Goal: Task Accomplishment & Management: Manage account settings

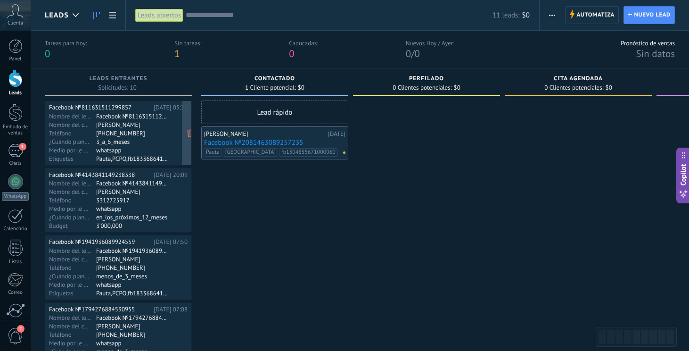
scroll to position [0, 0]
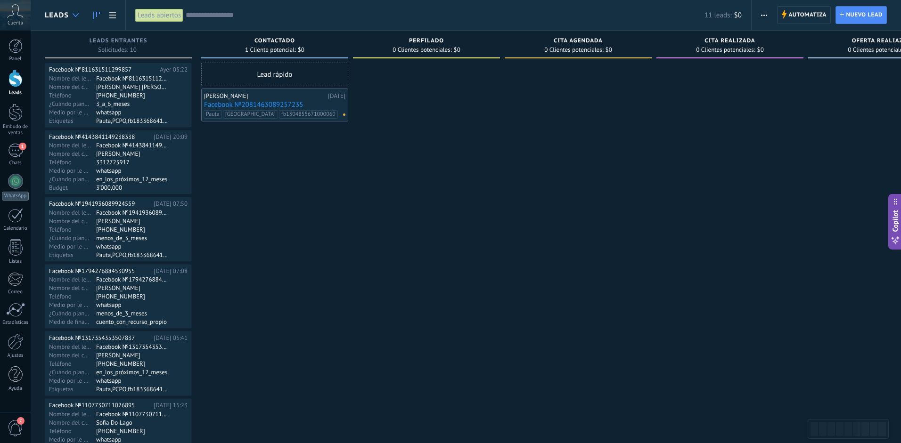
click at [74, 18] on div at bounding box center [76, 15] width 16 height 18
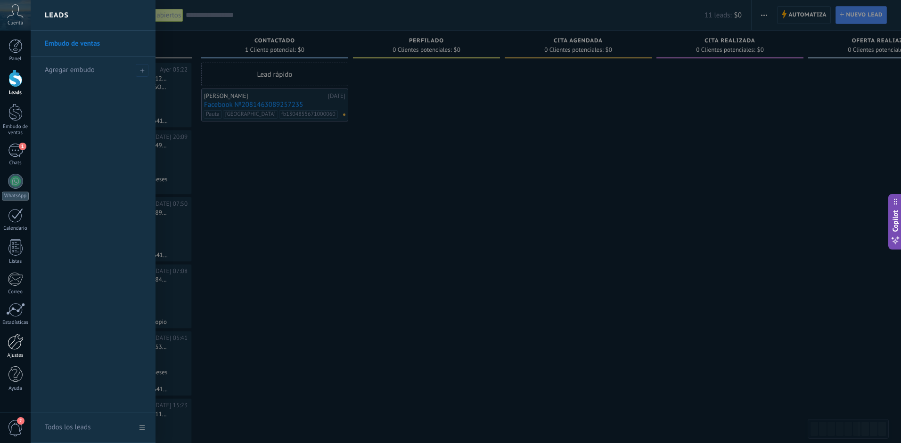
click at [17, 341] on div at bounding box center [16, 342] width 16 height 16
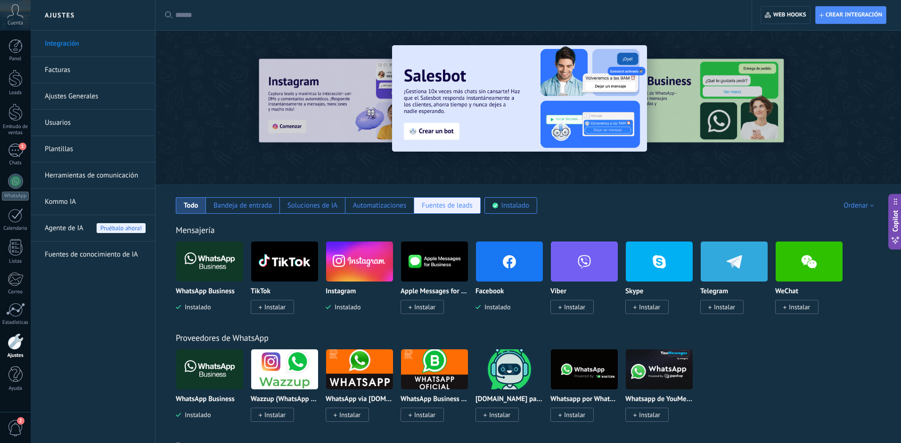
click at [439, 203] on div "Fuentes de leads" at bounding box center [447, 205] width 51 height 9
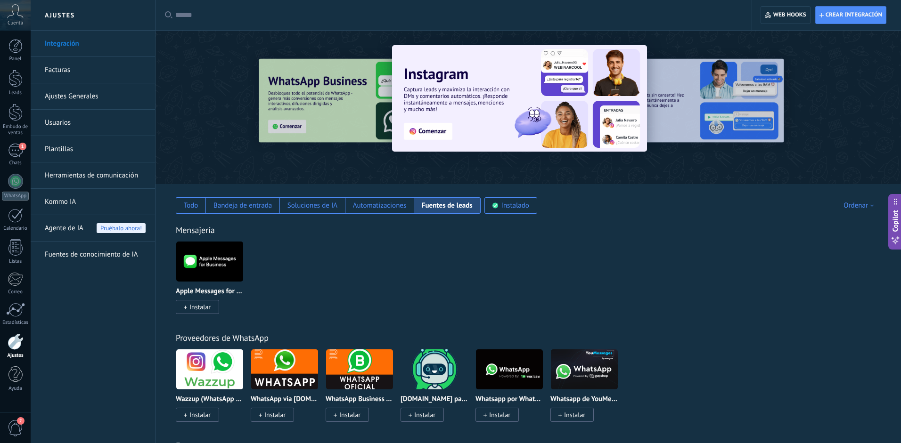
click at [14, 350] on div at bounding box center [16, 342] width 16 height 16
click at [56, 47] on link "Integración" at bounding box center [95, 44] width 101 height 26
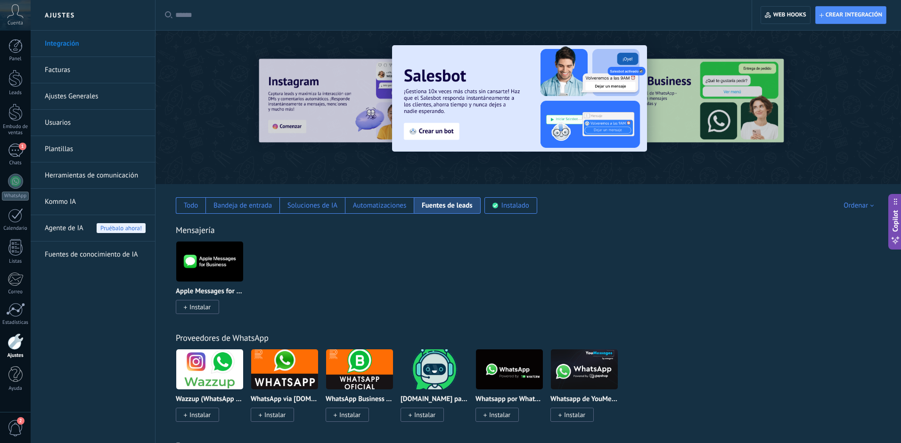
click at [79, 73] on link "Facturas" at bounding box center [95, 70] width 101 height 26
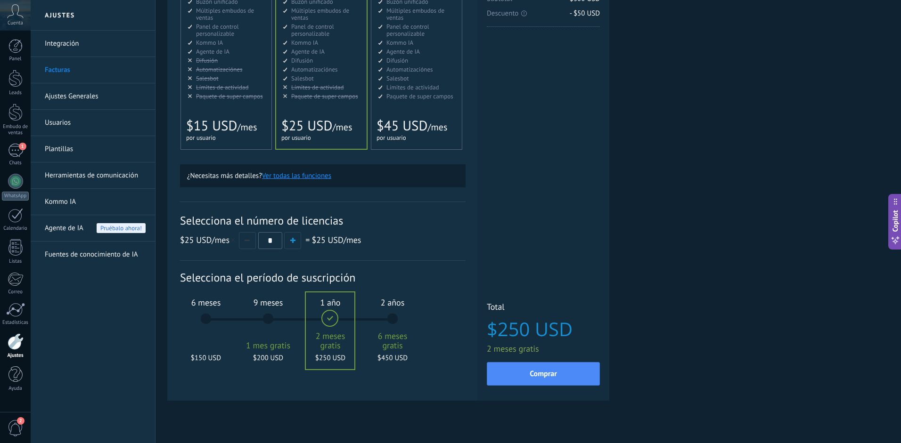
scroll to position [160, 0]
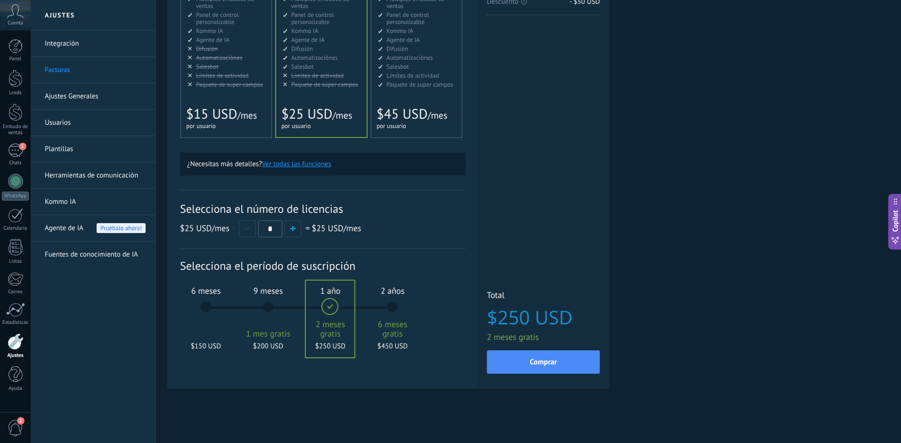
click at [86, 106] on link "Ajustes Generales" at bounding box center [95, 96] width 101 height 26
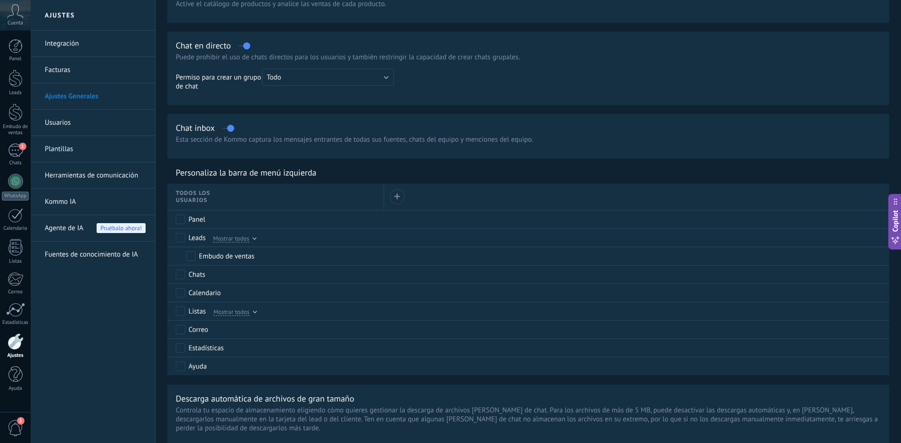
scroll to position [319, 0]
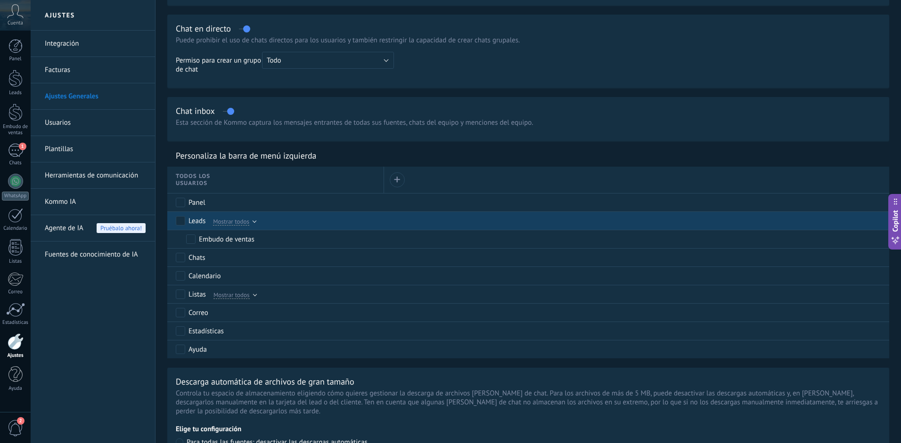
click at [256, 222] on div "Leads Mostrar todos" at bounding box center [278, 221] width 204 height 18
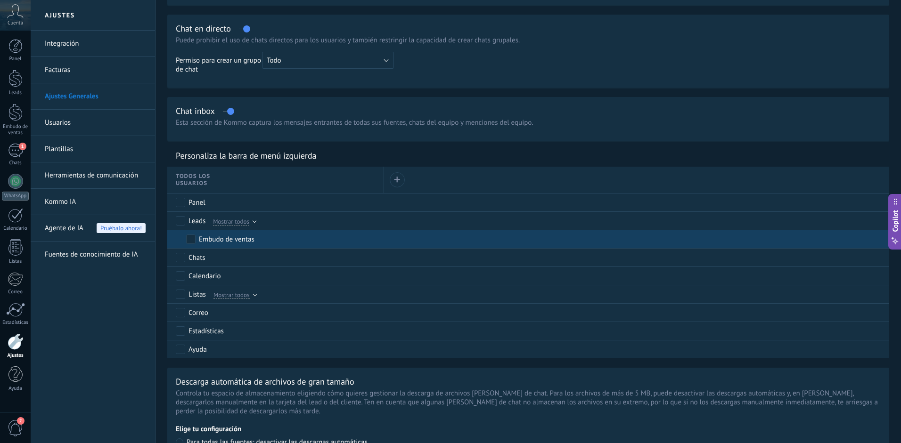
click at [247, 242] on div "Embudo de ventas" at bounding box center [227, 239] width 56 height 9
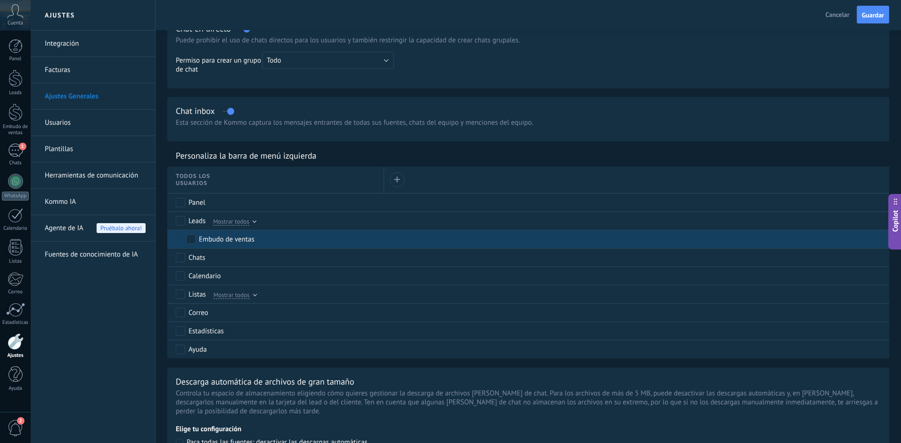
scroll to position [0, 0]
click at [246, 242] on div "Embudo de ventas" at bounding box center [227, 239] width 56 height 9
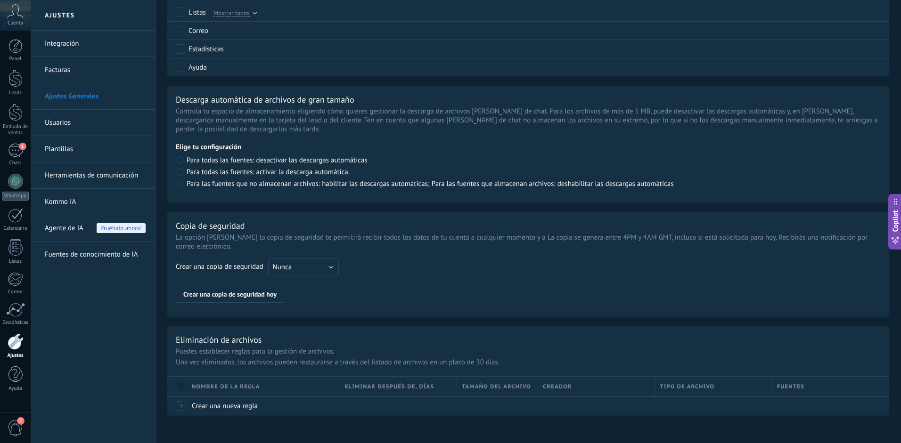
scroll to position [604, 0]
click at [22, 107] on div at bounding box center [15, 112] width 14 height 17
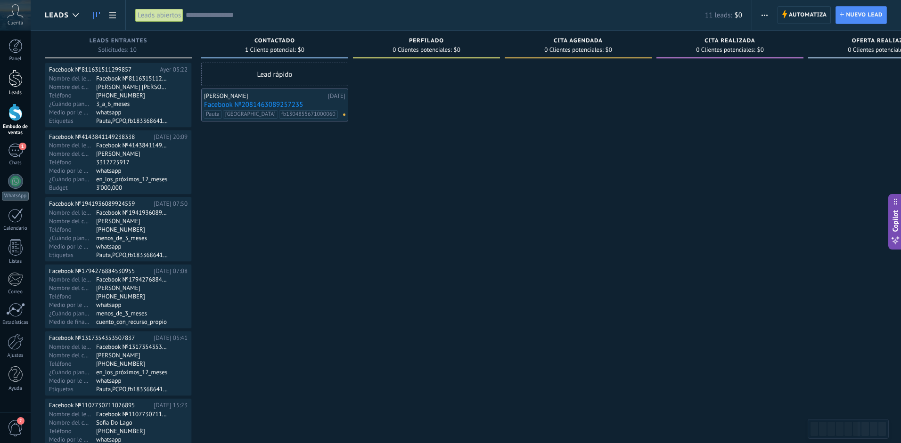
click at [14, 77] on div at bounding box center [15, 78] width 14 height 17
click at [354, 163] on div at bounding box center [426, 371] width 147 height 617
click at [76, 16] on use at bounding box center [76, 15] width 6 height 4
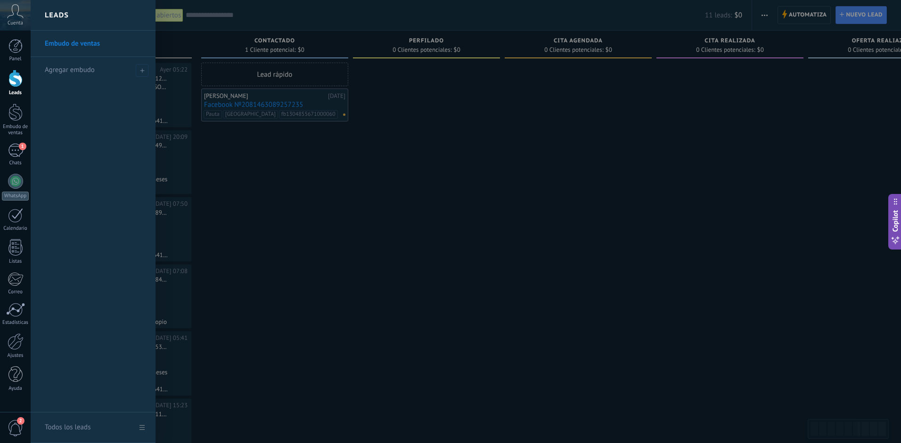
click at [76, 16] on div "Leads" at bounding box center [93, 15] width 125 height 31
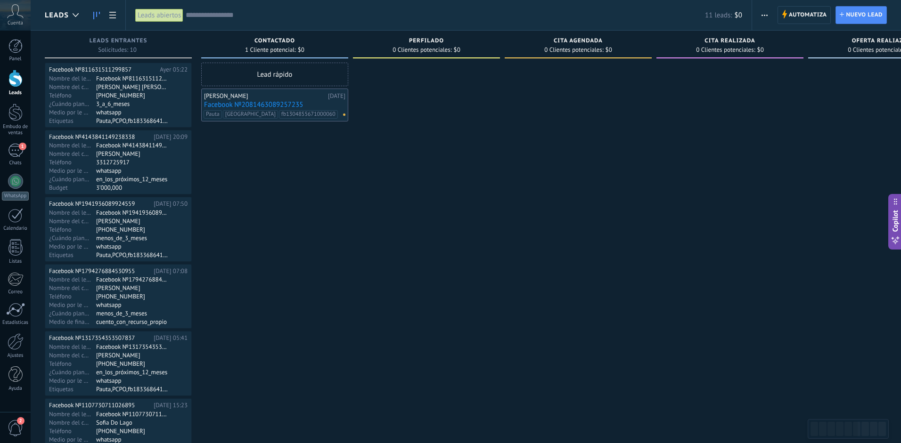
click at [439, 213] on div at bounding box center [426, 371] width 147 height 617
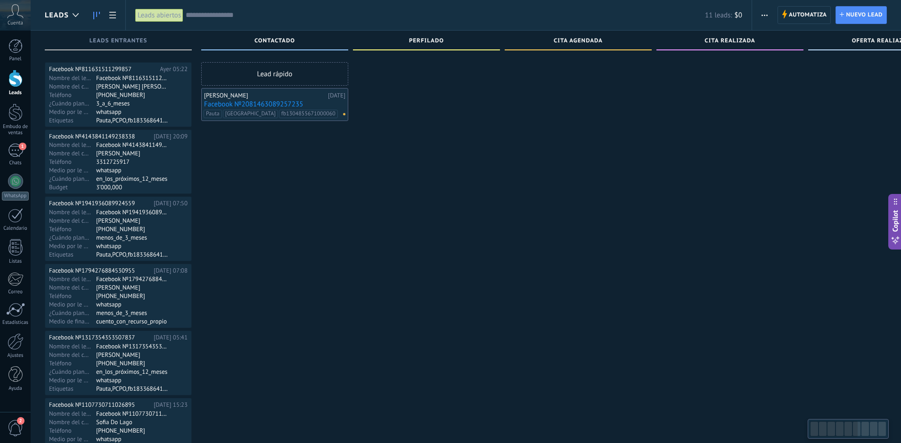
click at [816, 431] on div at bounding box center [834, 429] width 48 height 16
click at [867, 431] on div at bounding box center [865, 429] width 8 height 14
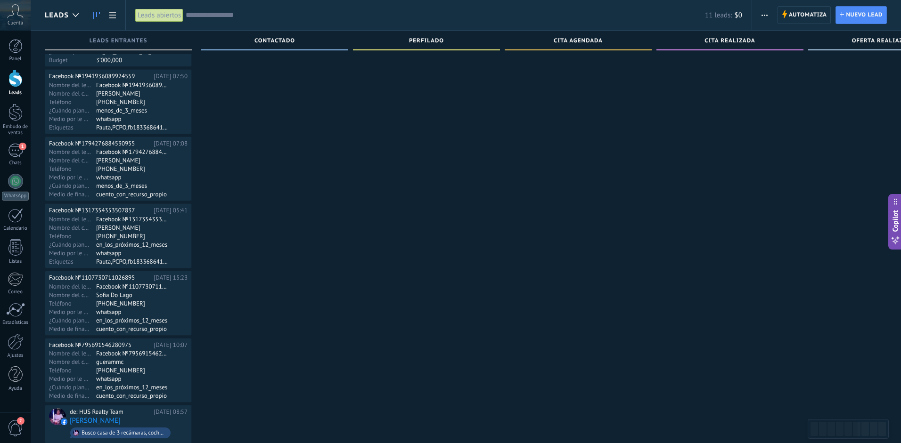
scroll to position [106, 0]
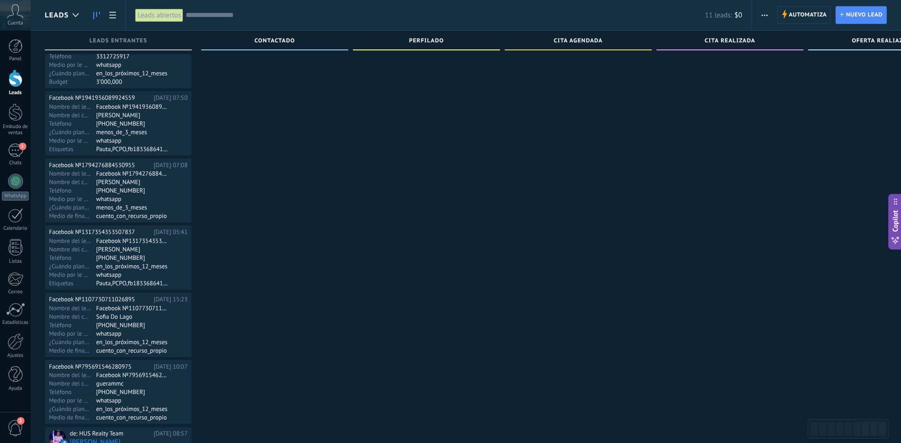
click at [178, 42] on div "Leads Entrantes" at bounding box center [118, 42] width 138 height 8
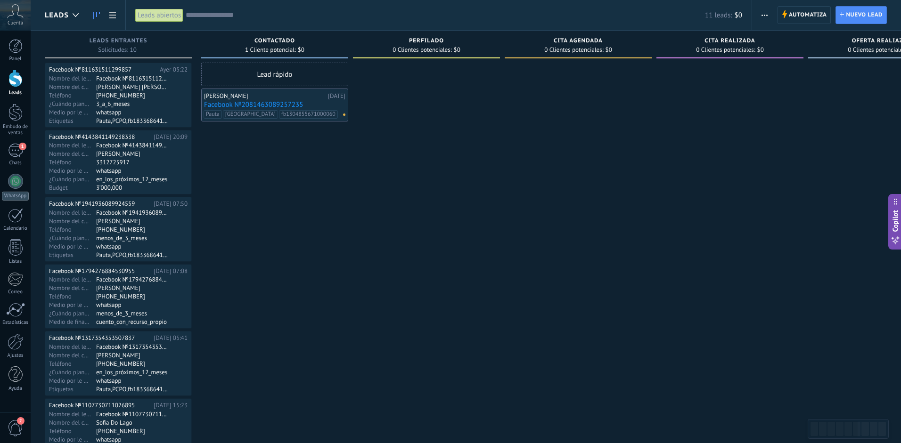
click at [192, 39] on div "Leads Entrantes Solicitudes: 10 0 0 8 2 0 0 8 2 Facebook №811631511299857 Ayer …" at bounding box center [123, 355] width 156 height 649
click at [229, 42] on div "Contactado" at bounding box center [275, 42] width 138 height 8
click at [162, 37] on div "Leads Entrantes Solicitudes: 10 0 0 8 2 0 0 8 2" at bounding box center [118, 45] width 147 height 28
click at [338, 232] on div "Lead rápido Danilo Hernandez 14.09.2025 Facebook №2081463089257235 Pauta Fresno…" at bounding box center [274, 371] width 147 height 617
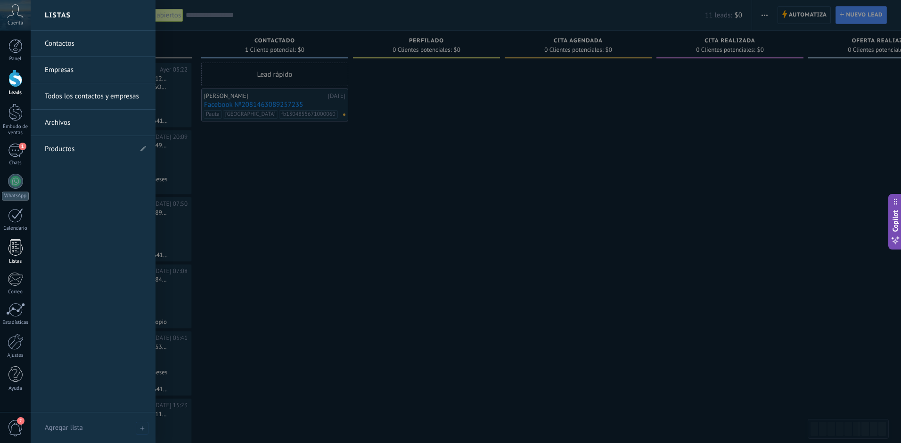
click at [17, 253] on div at bounding box center [15, 247] width 14 height 16
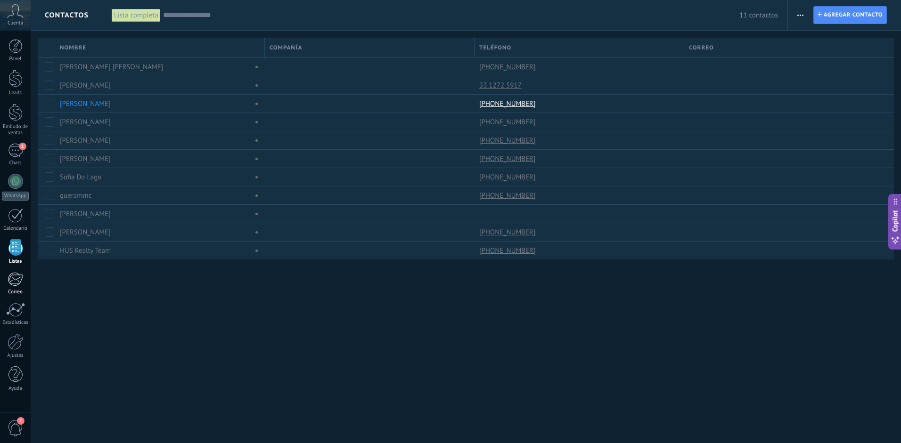
click at [16, 281] on div at bounding box center [16, 279] width 16 height 14
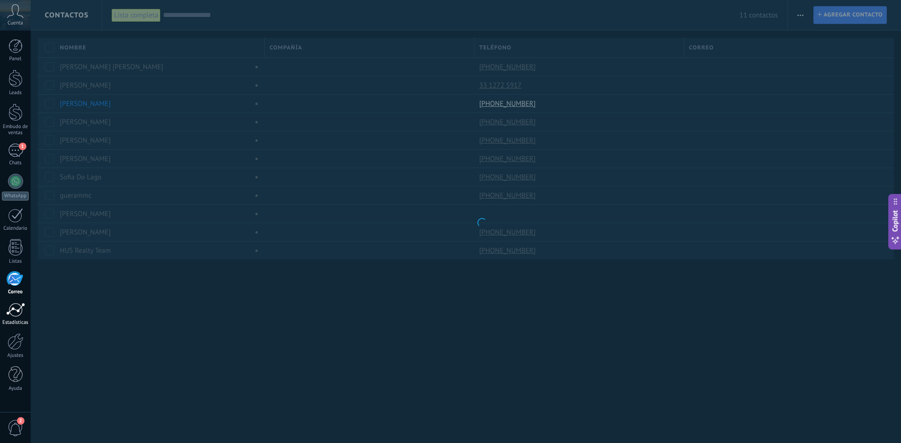
click at [16, 305] on div at bounding box center [15, 310] width 19 height 14
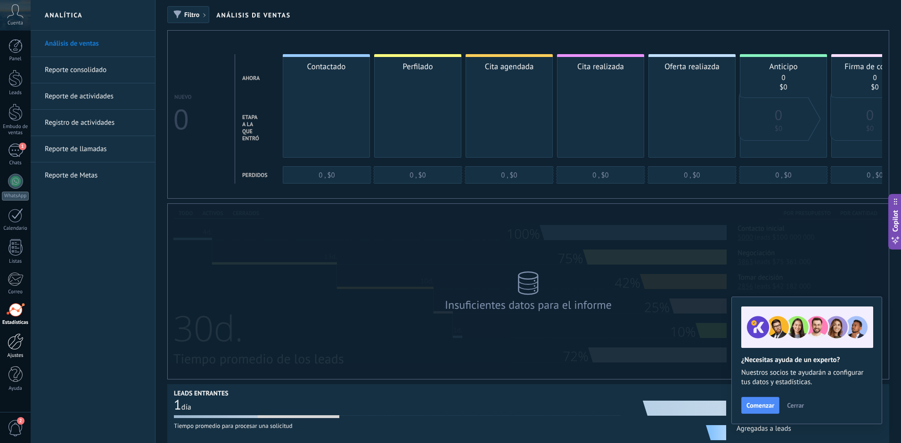
click at [20, 348] on div at bounding box center [16, 342] width 16 height 16
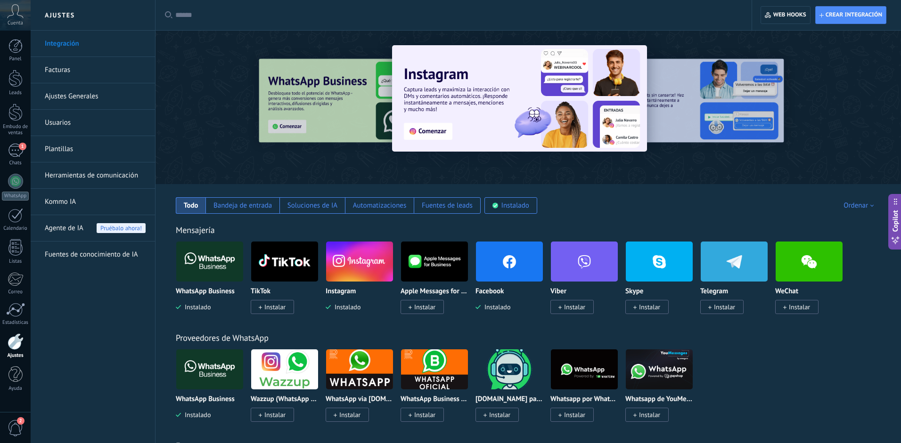
click at [16, 15] on icon at bounding box center [15, 11] width 16 height 14
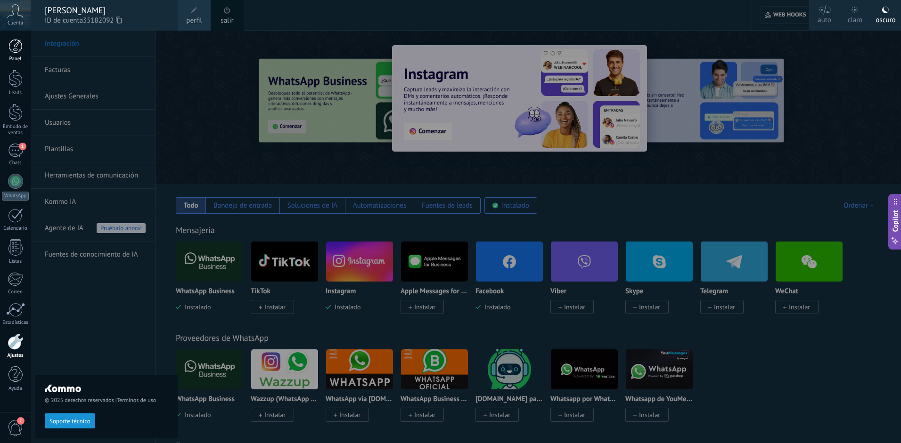
click at [12, 52] on div at bounding box center [15, 46] width 14 height 14
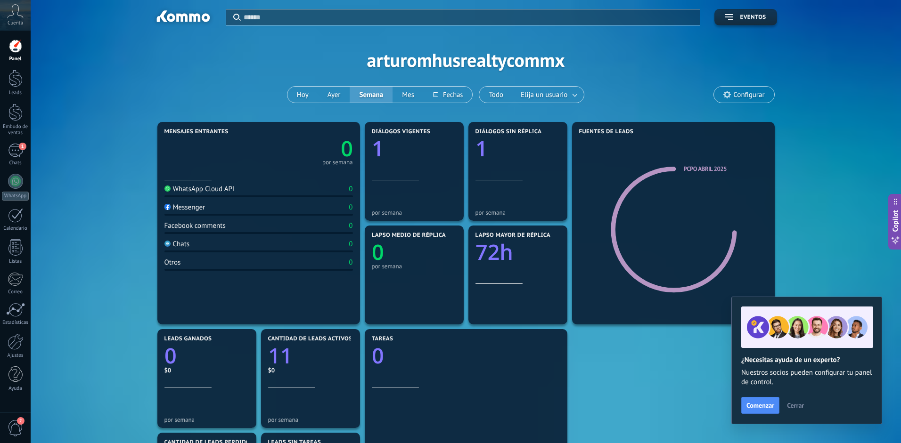
click at [744, 98] on span "Configurar" at bounding box center [748, 95] width 31 height 8
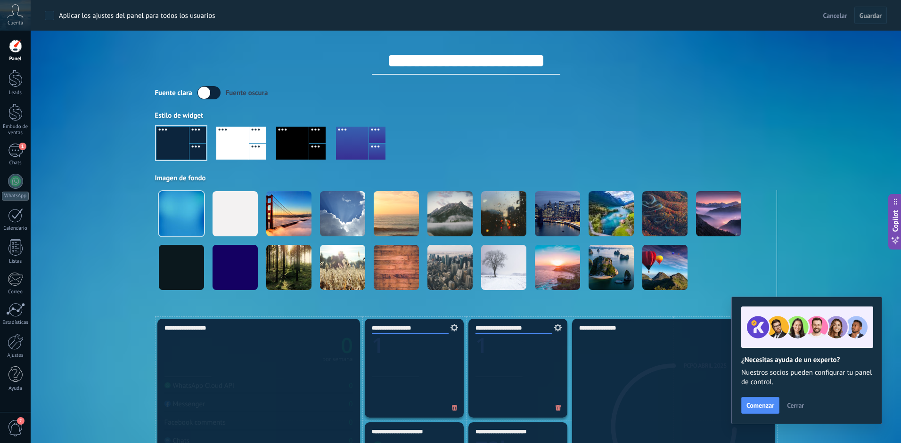
click at [94, 176] on div "Aplicar Eventos arturomhusrealtycommx Hoy Ayer Semana Mes Todo Elija un usuario…" at bounding box center [466, 158] width 842 height 317
click at [17, 222] on div at bounding box center [15, 215] width 15 height 15
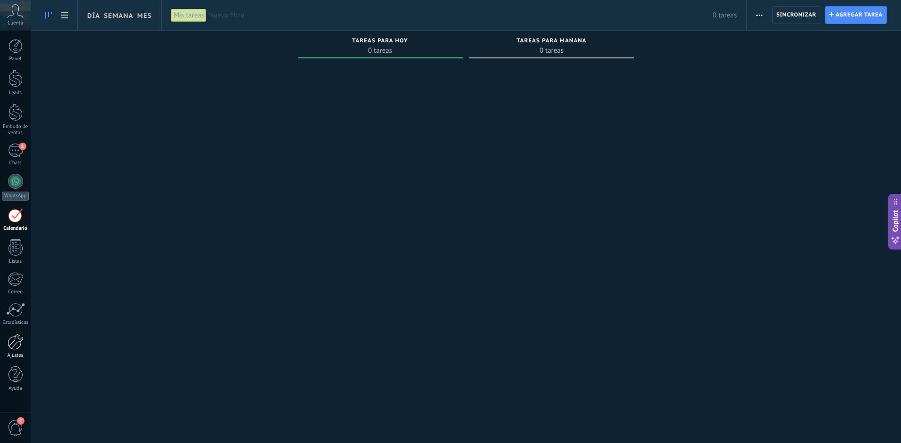
click at [16, 345] on div at bounding box center [16, 342] width 16 height 16
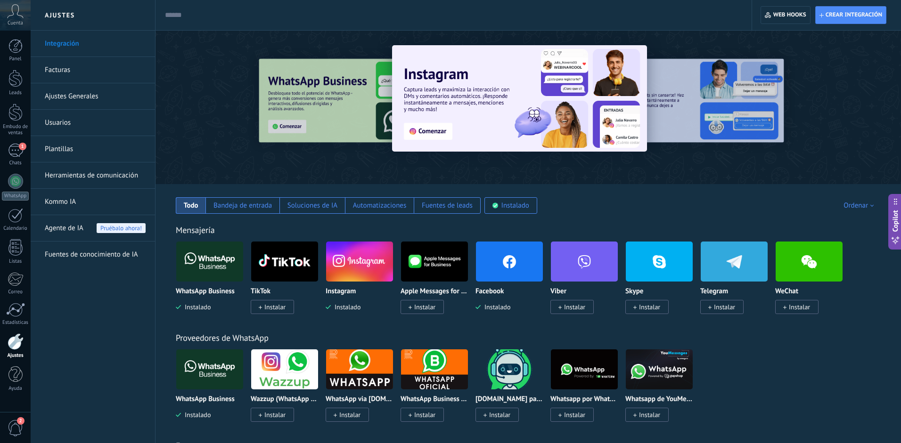
click at [867, 63] on div at bounding box center [528, 104] width 745 height 135
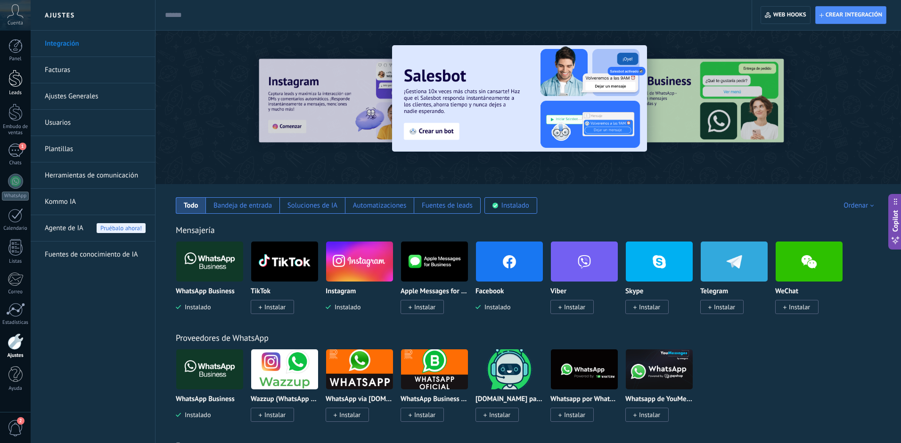
click at [22, 83] on div at bounding box center [15, 78] width 14 height 17
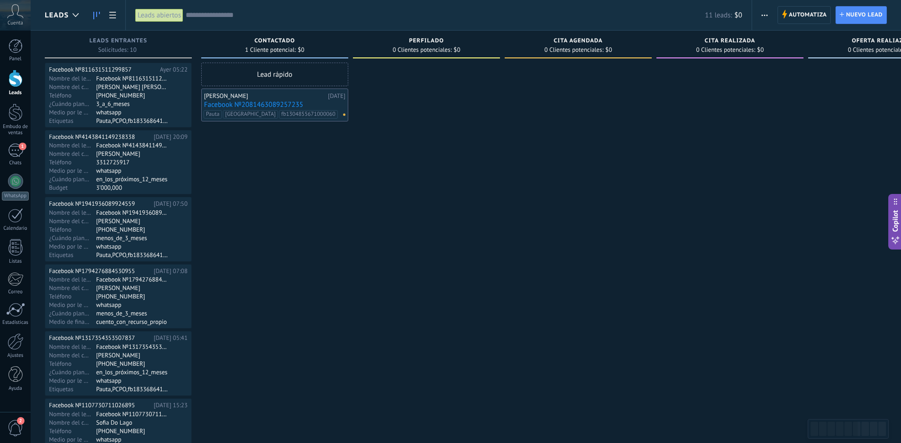
click at [202, 18] on input "text" at bounding box center [445, 15] width 519 height 10
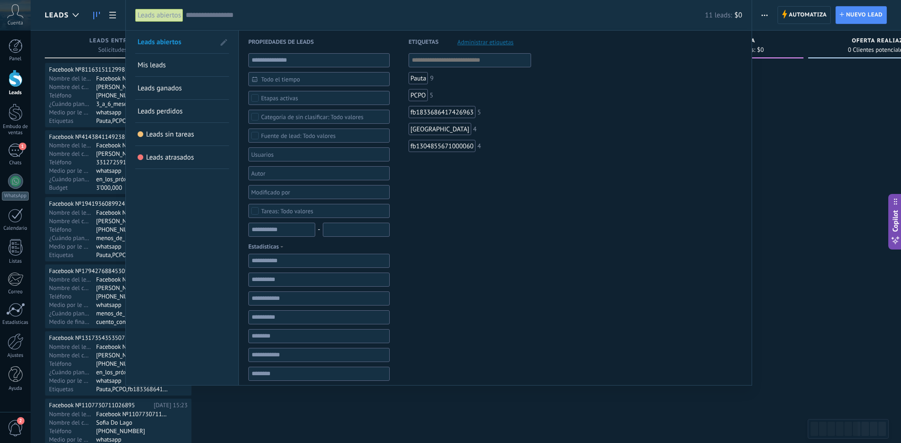
click at [300, 97] on span "Etapas activas" at bounding box center [319, 98] width 116 height 7
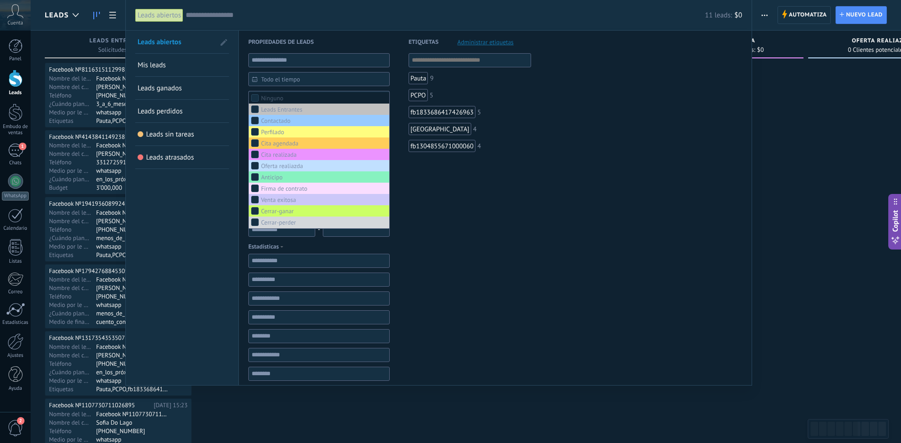
click at [278, 100] on div "Ninguno" at bounding box center [272, 98] width 22 height 7
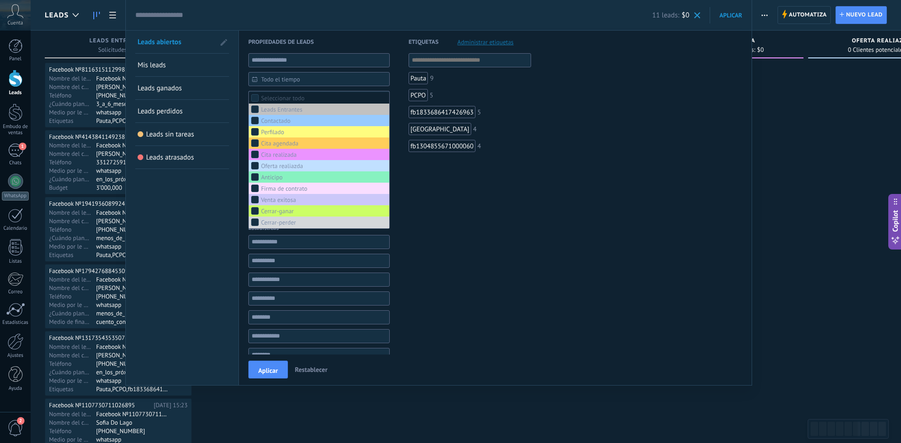
click at [278, 100] on div "Seleccionar todo" at bounding box center [282, 98] width 43 height 7
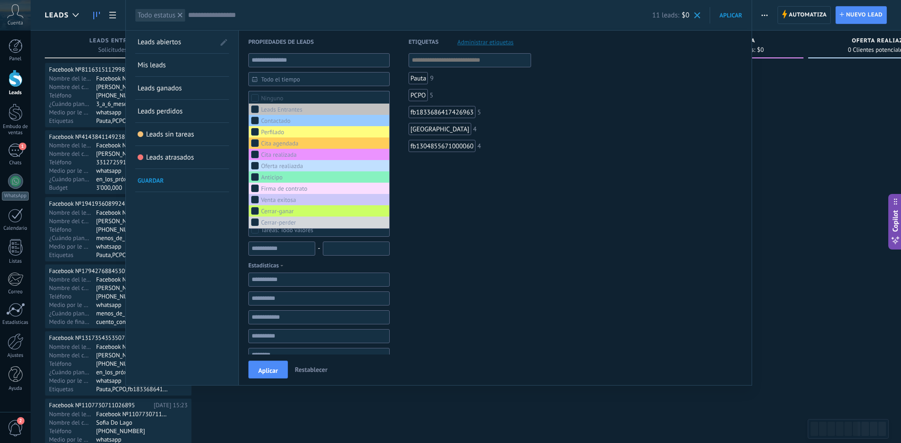
click at [550, 280] on form "Propiedades de leads Todo el tiempo Todo el tiempo Hoy Ayer Últimos ** 30 dias …" at bounding box center [495, 308] width 494 height 554
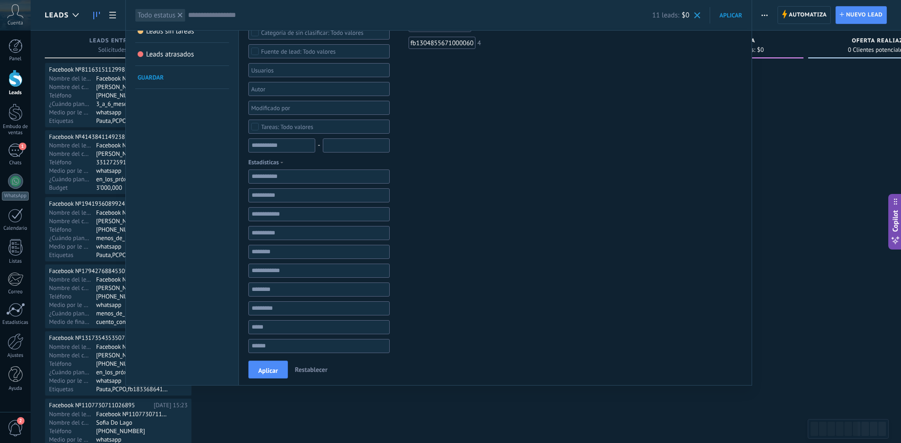
scroll to position [105, 0]
click at [434, 374] on div "Aplicar Restablecer" at bounding box center [493, 370] width 509 height 31
click at [489, 271] on div "Etiquetas Administrar etiquetas Y O Pauta 9 PCPO 5 fb1833686417426963 5 Fresno …" at bounding box center [460, 203] width 141 height 554
click at [16, 115] on div at bounding box center [15, 112] width 14 height 17
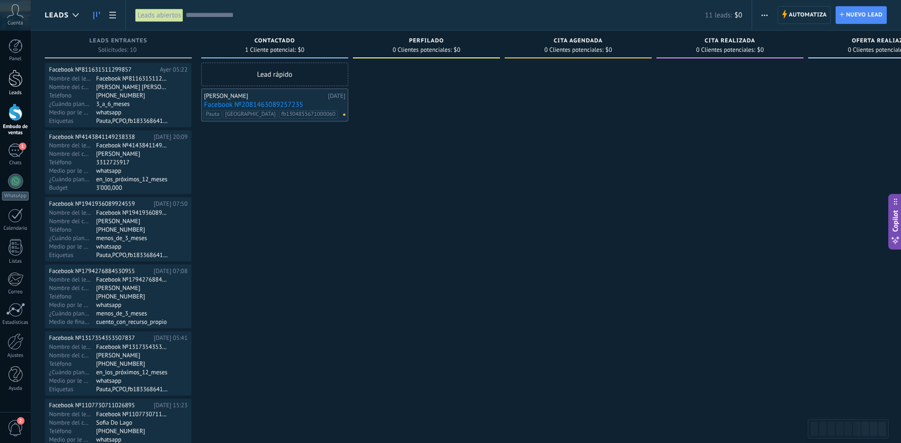
click at [14, 78] on div at bounding box center [15, 78] width 14 height 17
click at [206, 16] on input "text" at bounding box center [445, 15] width 519 height 10
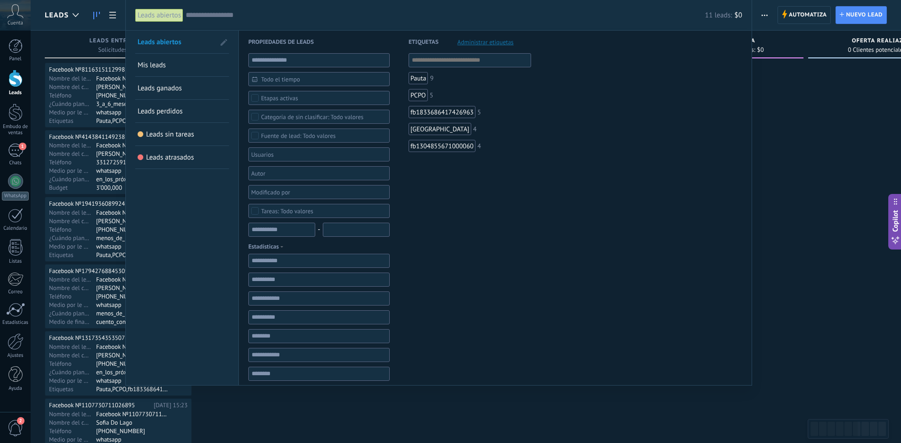
click at [284, 95] on div "Etapas activas" at bounding box center [279, 98] width 37 height 7
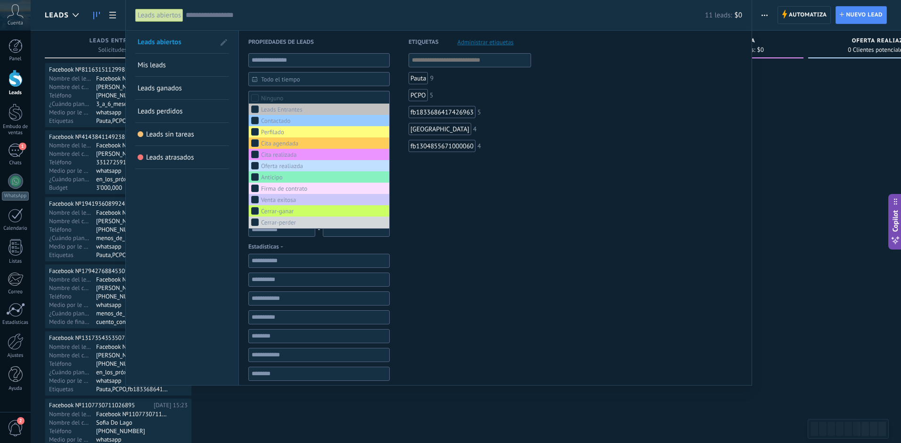
click at [510, 241] on div "Etiquetas Administrar etiquetas Y O Pauta 9 PCPO 5 fb1833686417426963 5 Fresno …" at bounding box center [460, 297] width 141 height 532
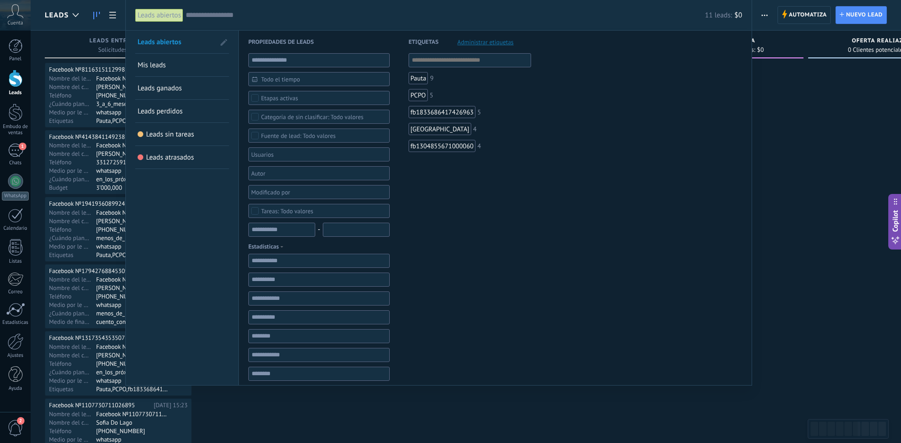
click at [222, 40] on span at bounding box center [224, 42] width 7 height 7
click at [222, 40] on span at bounding box center [223, 42] width 8 height 7
click at [202, 18] on input "text" at bounding box center [445, 15] width 519 height 10
click at [191, 16] on input "text" at bounding box center [445, 15] width 519 height 10
click at [192, 15] on input "text" at bounding box center [445, 15] width 519 height 10
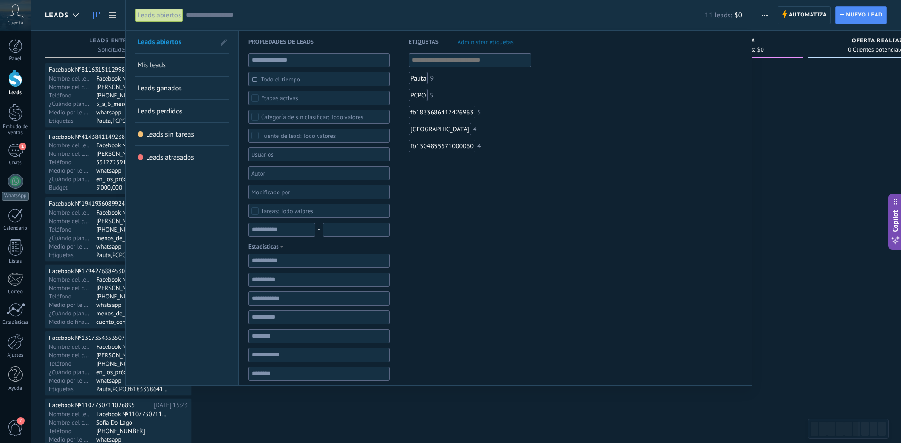
click at [521, 270] on div "Etiquetas Administrar etiquetas Y O Pauta 9 PCPO 5 fb1833686417426963 5 Fresno …" at bounding box center [460, 297] width 141 height 532
click at [508, 272] on div "Etiquetas Administrar etiquetas Y O Pauta 9 PCPO 5 fb1833686417426963 5 Fresno …" at bounding box center [460, 297] width 141 height 532
click at [789, 180] on div at bounding box center [450, 221] width 901 height 443
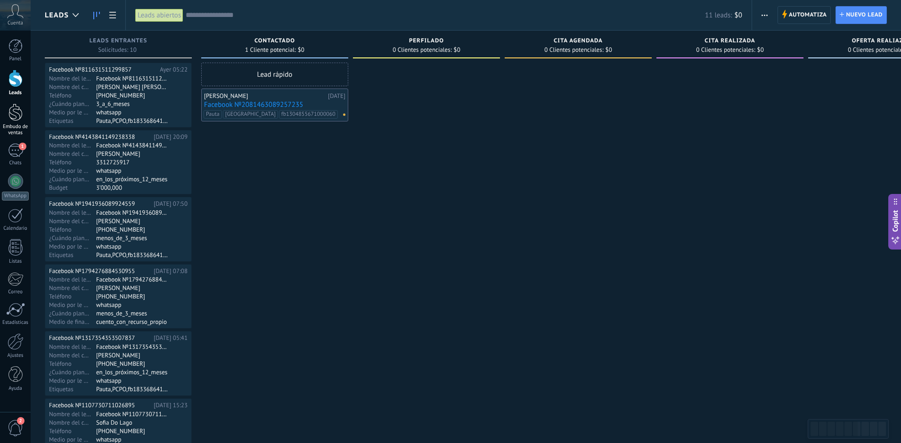
click at [13, 115] on div at bounding box center [15, 112] width 14 height 17
click at [199, 23] on div "11 leads: $0" at bounding box center [464, 15] width 557 height 30
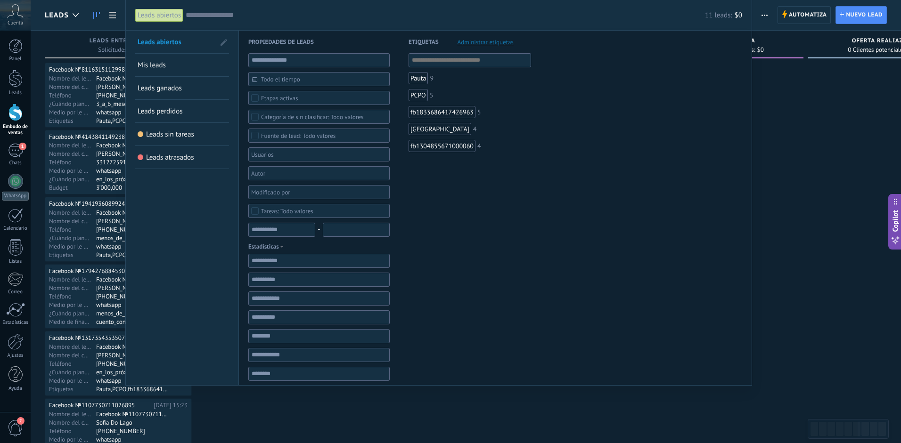
click at [225, 44] on span at bounding box center [224, 42] width 7 height 7
click at [225, 44] on span at bounding box center [223, 42] width 8 height 7
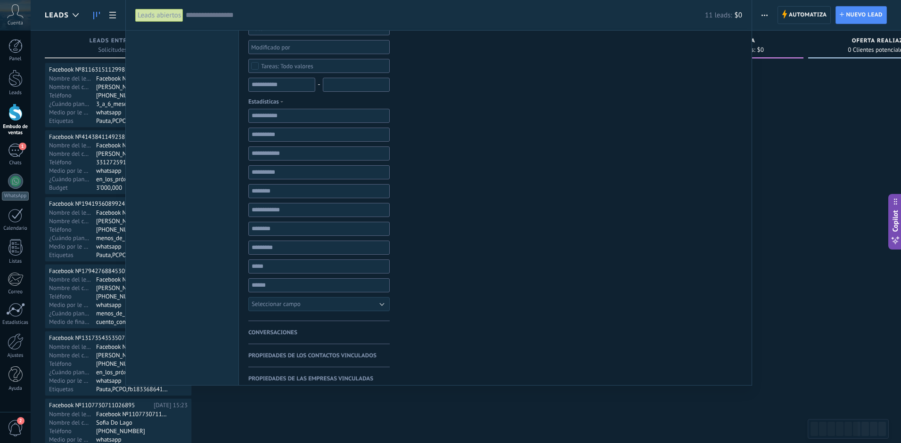
scroll to position [178, 0]
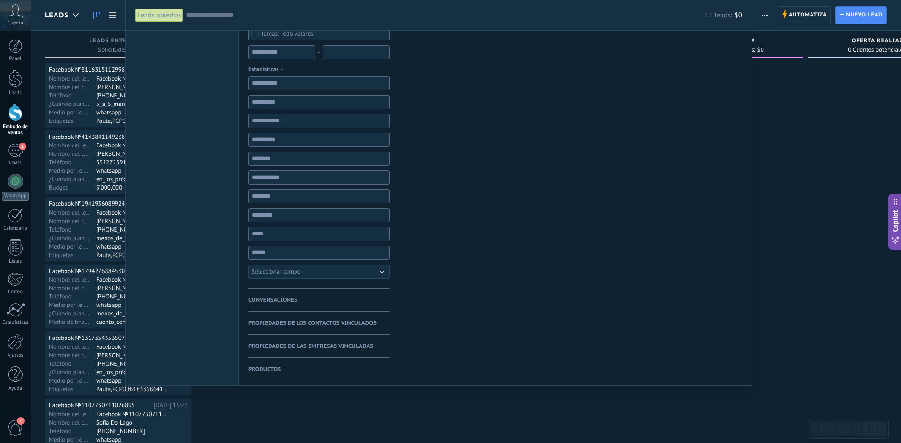
click at [558, 229] on form "Propiedades de leads Todo el tiempo Todo el tiempo Hoy Ayer Últimos ** 30 dias …" at bounding box center [495, 119] width 494 height 532
click at [445, 268] on div "Etiquetas Administrar etiquetas Y O Pauta 9 PCPO 5 fb1833686417426963 5 Fresno …" at bounding box center [460, 119] width 141 height 532
click at [756, 142] on div at bounding box center [450, 221] width 901 height 443
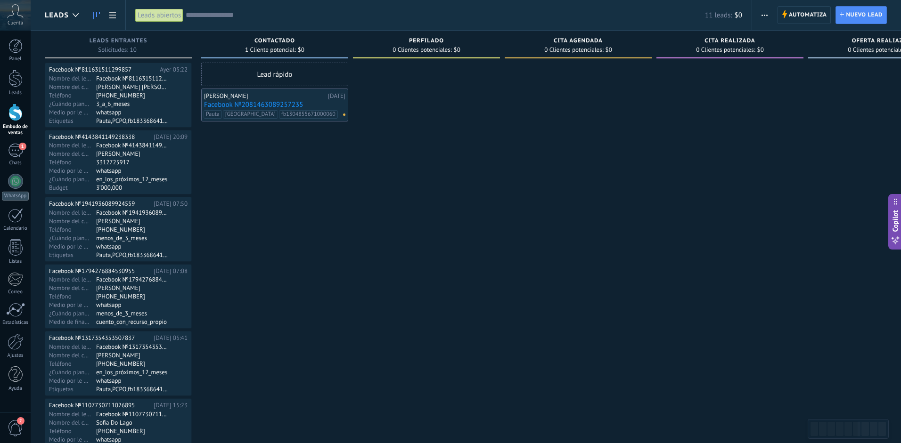
click at [13, 16] on icon at bounding box center [15, 11] width 16 height 14
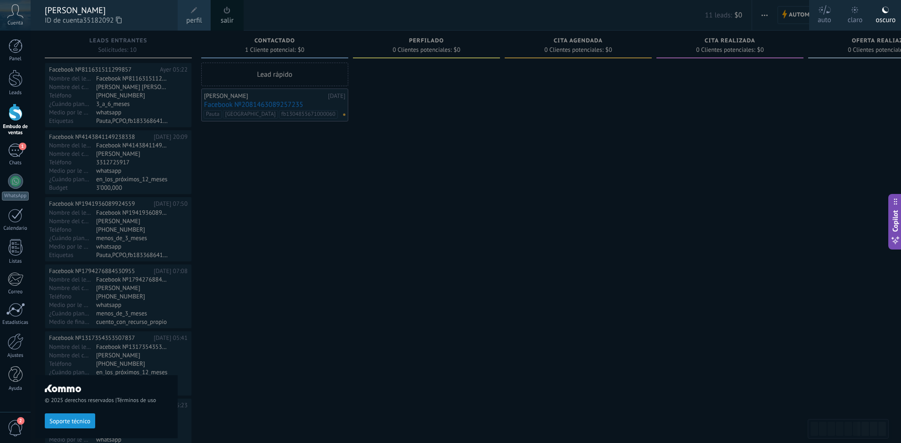
click at [488, 164] on div at bounding box center [481, 221] width 901 height 443
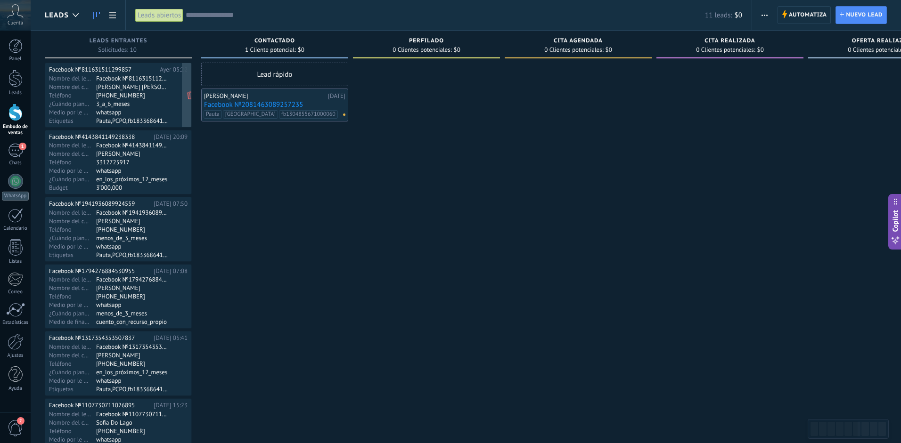
click at [158, 111] on div "whatsapp" at bounding box center [132, 112] width 73 height 8
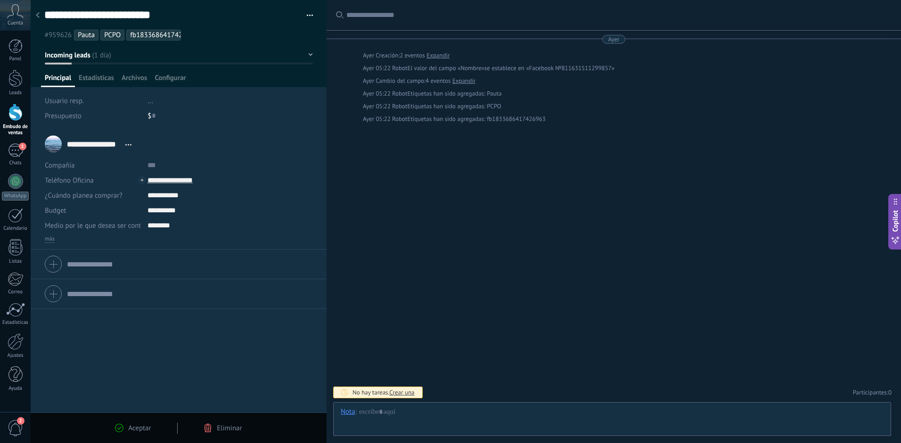
scroll to position [14, 0]
click at [49, 240] on span "más" at bounding box center [50, 240] width 10 height 8
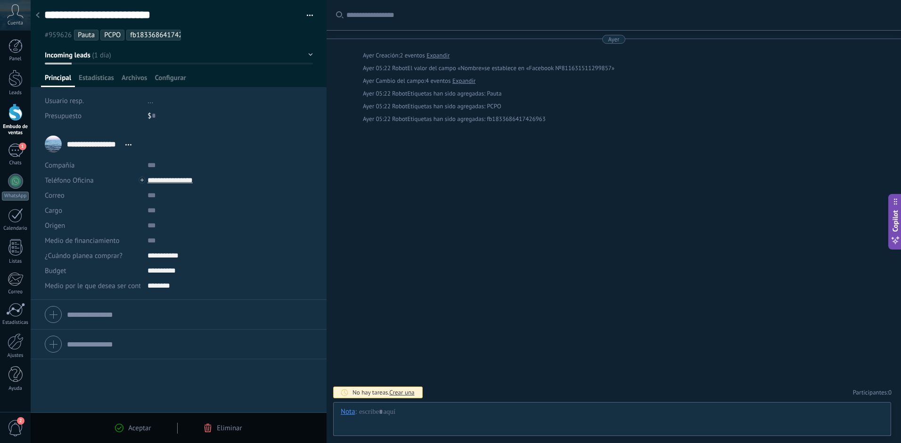
click at [469, 184] on div "Buscar Carga más Ayer Ayer Creación: 2 eventos Expandir Ayer 05:22 Robot El val…" at bounding box center [614, 221] width 574 height 443
click at [18, 92] on div "Leads" at bounding box center [15, 93] width 27 height 6
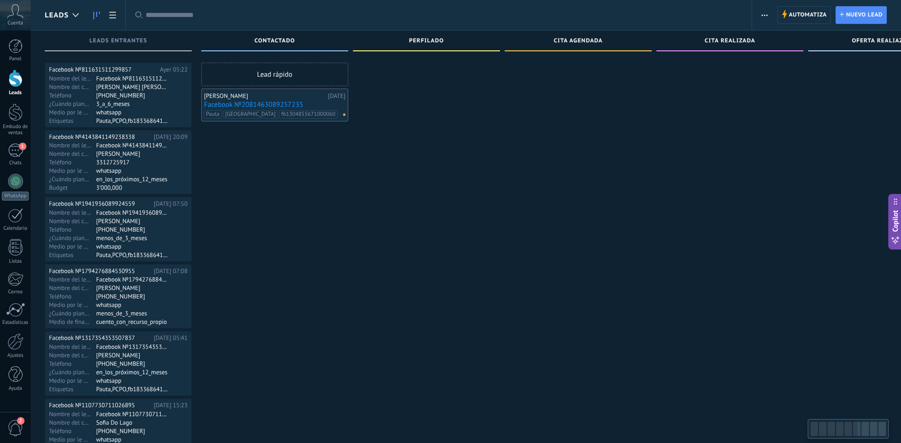
click at [287, 158] on div "Lead rápido Danilo Hernandez 14.09.2025 Facebook №2081463089257235 Pauta Fresno…" at bounding box center [274, 371] width 147 height 617
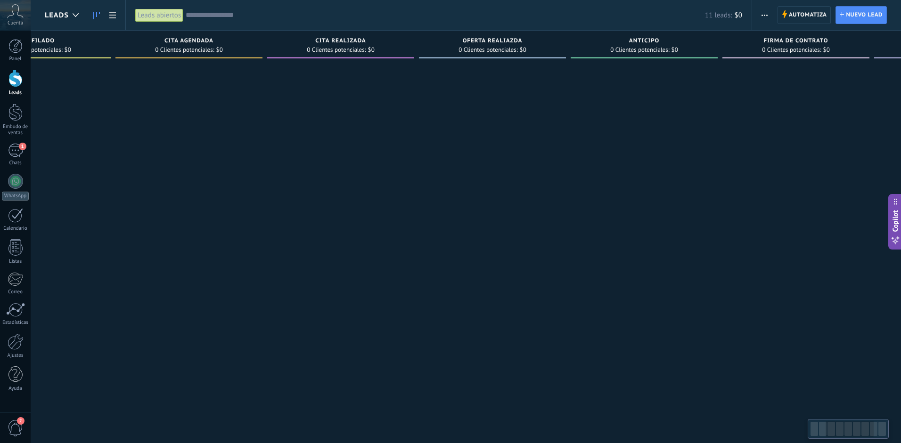
scroll to position [0, 522]
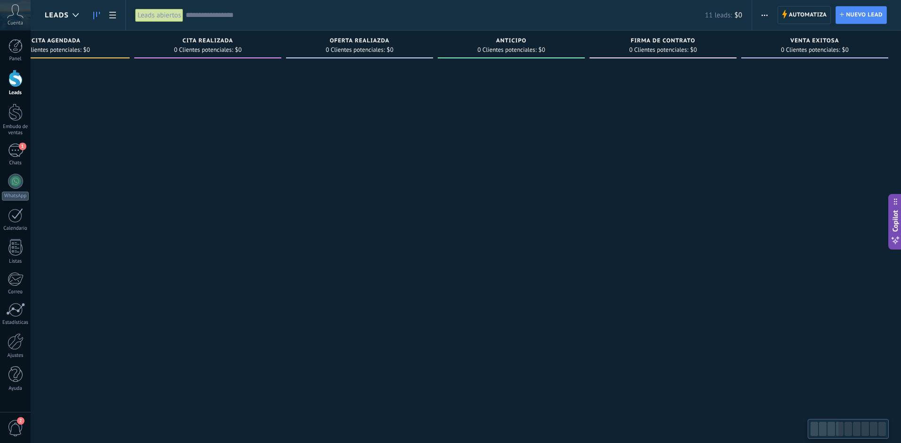
click at [840, 425] on div at bounding box center [862, 429] width 48 height 16
click at [814, 432] on div at bounding box center [815, 429] width 8 height 14
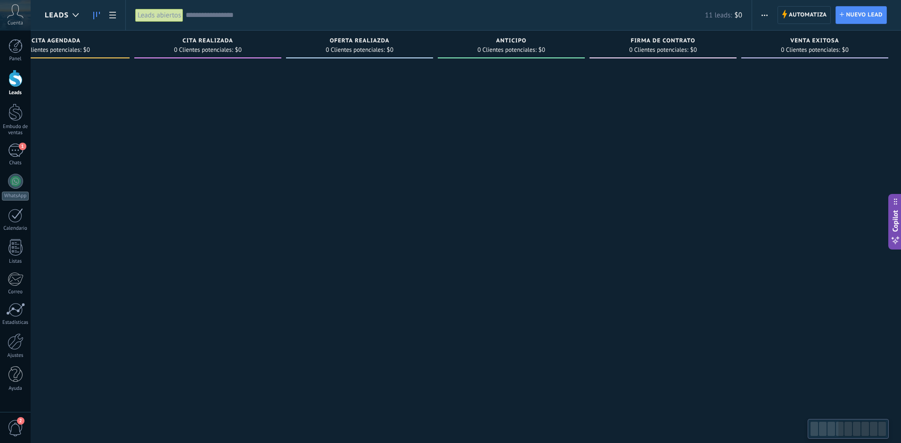
click at [814, 432] on div at bounding box center [815, 429] width 8 height 14
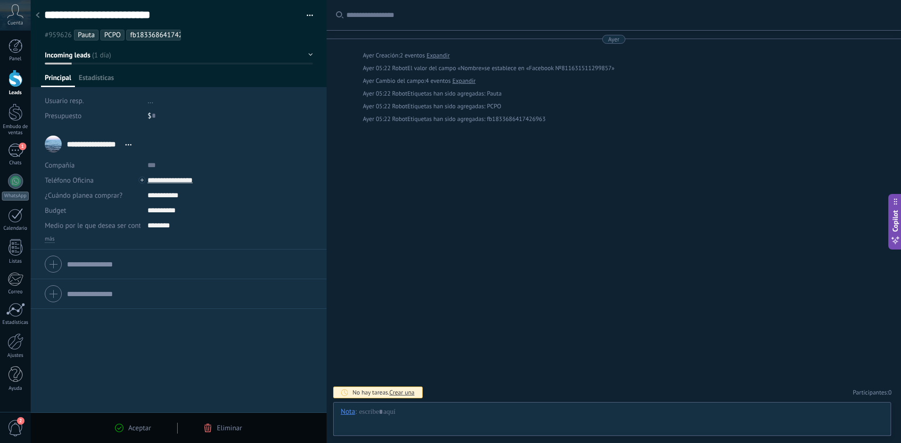
scroll to position [14, 0]
click at [24, 82] on link "Leads" at bounding box center [15, 83] width 31 height 26
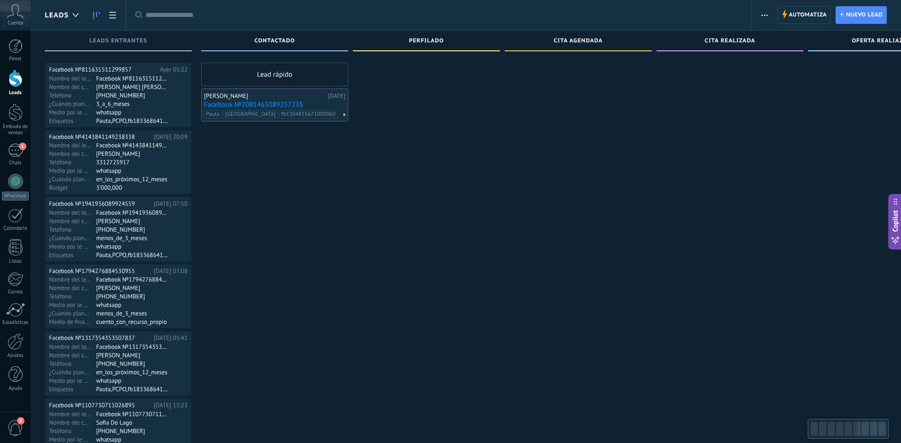
click at [12, 81] on div at bounding box center [15, 78] width 14 height 17
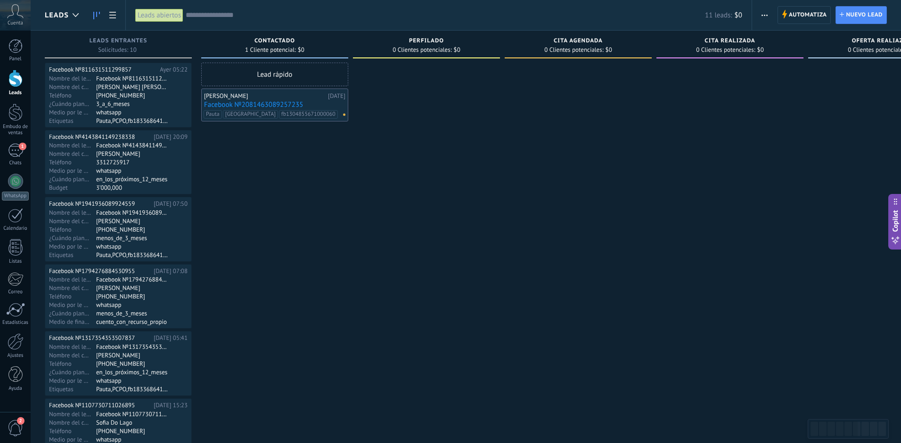
click at [197, 17] on input "text" at bounding box center [445, 15] width 519 height 10
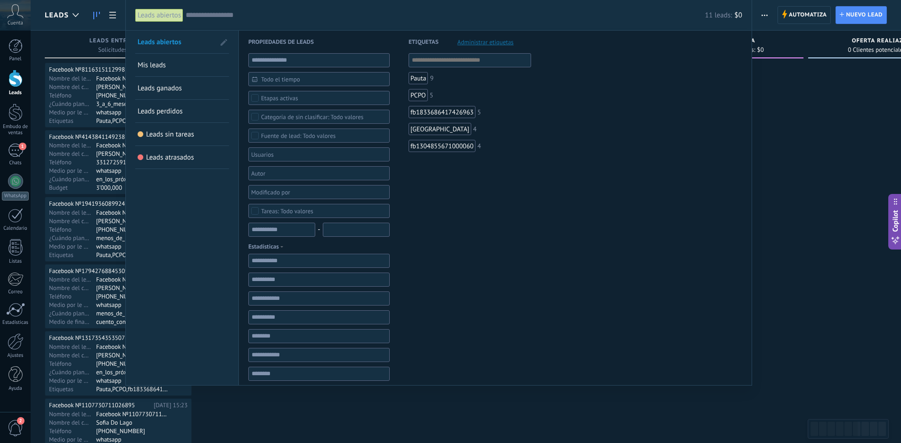
click at [158, 75] on link "Mis leads" at bounding box center [182, 65] width 89 height 23
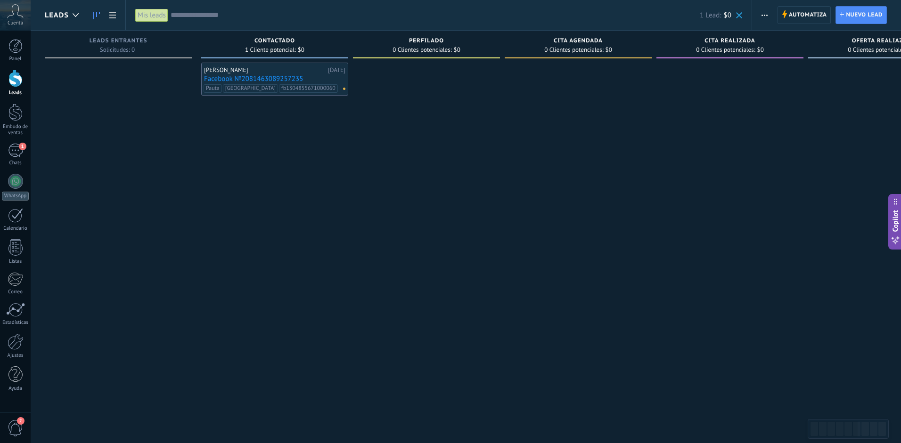
click at [174, 14] on input "text" at bounding box center [435, 15] width 529 height 10
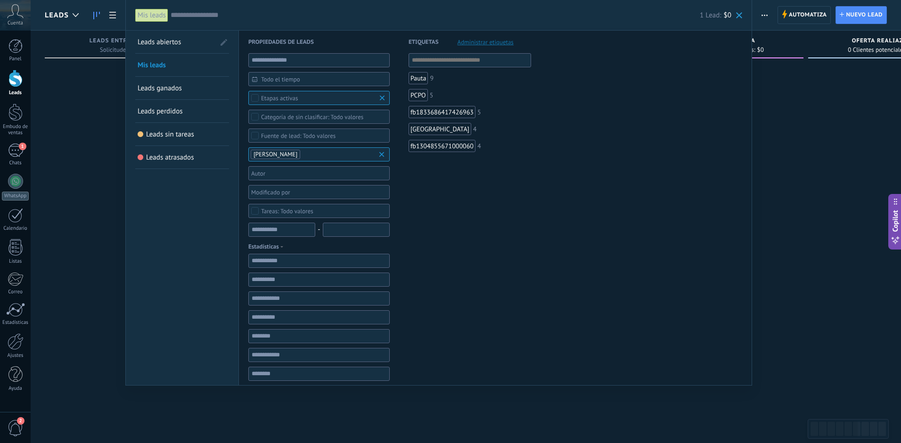
click at [157, 67] on span "Mis leads" at bounding box center [152, 65] width 28 height 9
click at [184, 21] on div "1 Lead: $0" at bounding box center [457, 15] width 572 height 30
click at [4, 80] on link "Leads" at bounding box center [15, 83] width 31 height 26
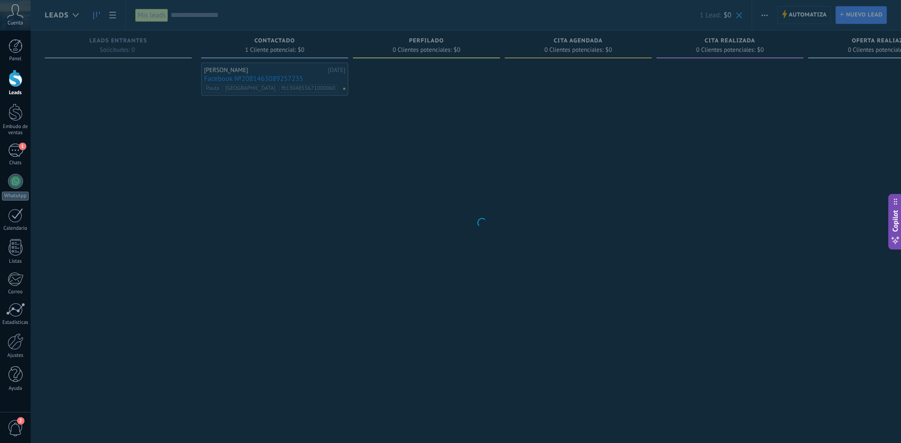
click at [4, 80] on link "Leads" at bounding box center [15, 83] width 31 height 26
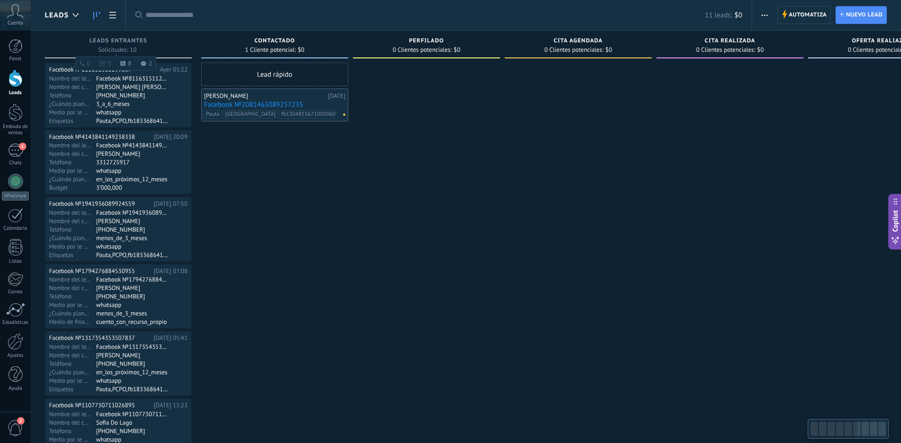
click at [102, 41] on span "Leads Entrantes" at bounding box center [119, 41] width 58 height 7
click at [212, 16] on input "text" at bounding box center [445, 15] width 519 height 10
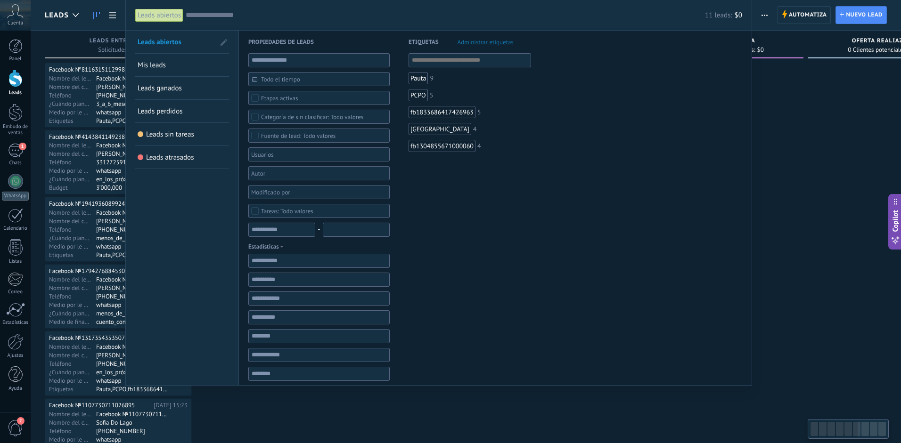
type textarea "**********"
